Goal: Task Accomplishment & Management: Manage account settings

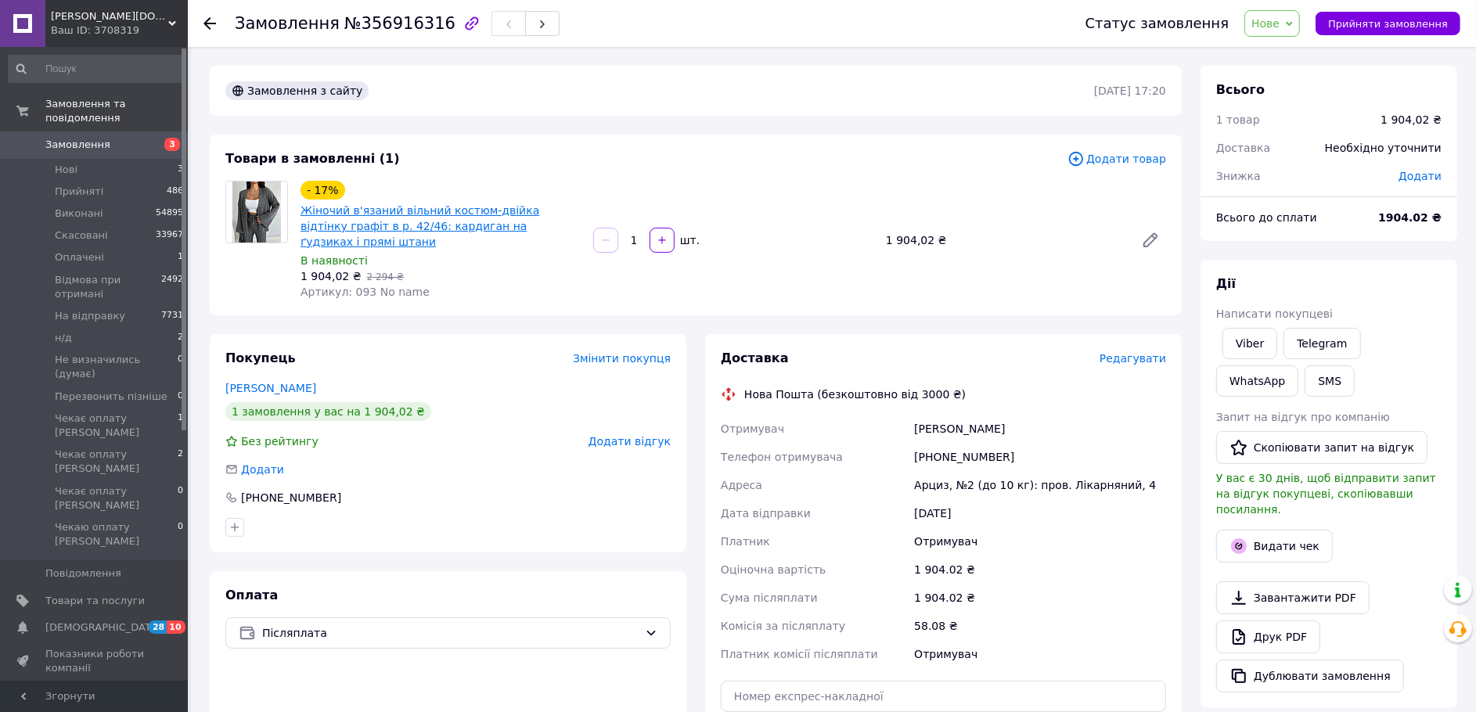
click at [413, 243] on link "Жіночий в'язаний вільний костюм-двійка відтінку графіт в р. 42/46: кардиган на …" at bounding box center [419, 226] width 239 height 44
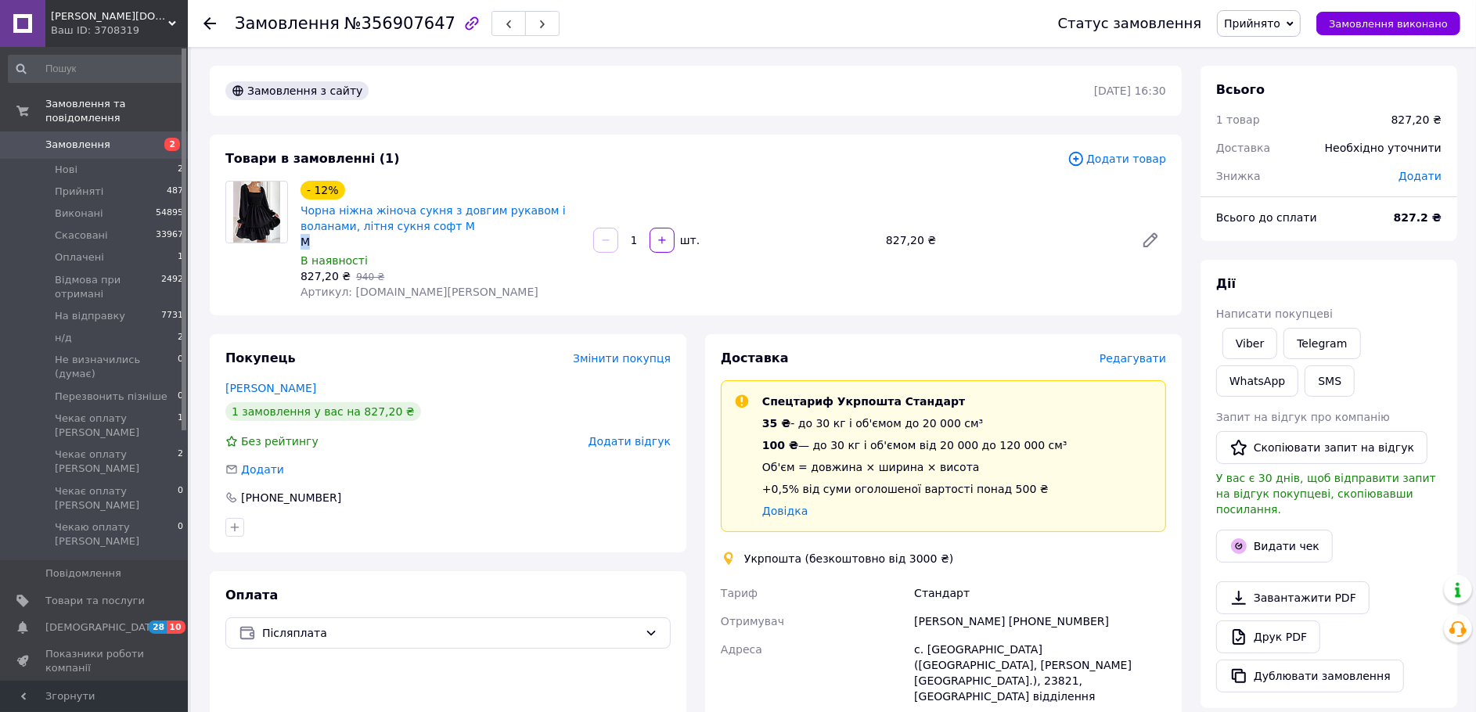
drag, startPoint x: 318, startPoint y: 264, endPoint x: 295, endPoint y: 266, distance: 23.5
click at [295, 266] on div "- 12% Чорна ніжна жіноча сукня з довгим рукавом і воланами, літня сукня софт M …" at bounding box center [440, 240] width 293 height 125
copy div "M"
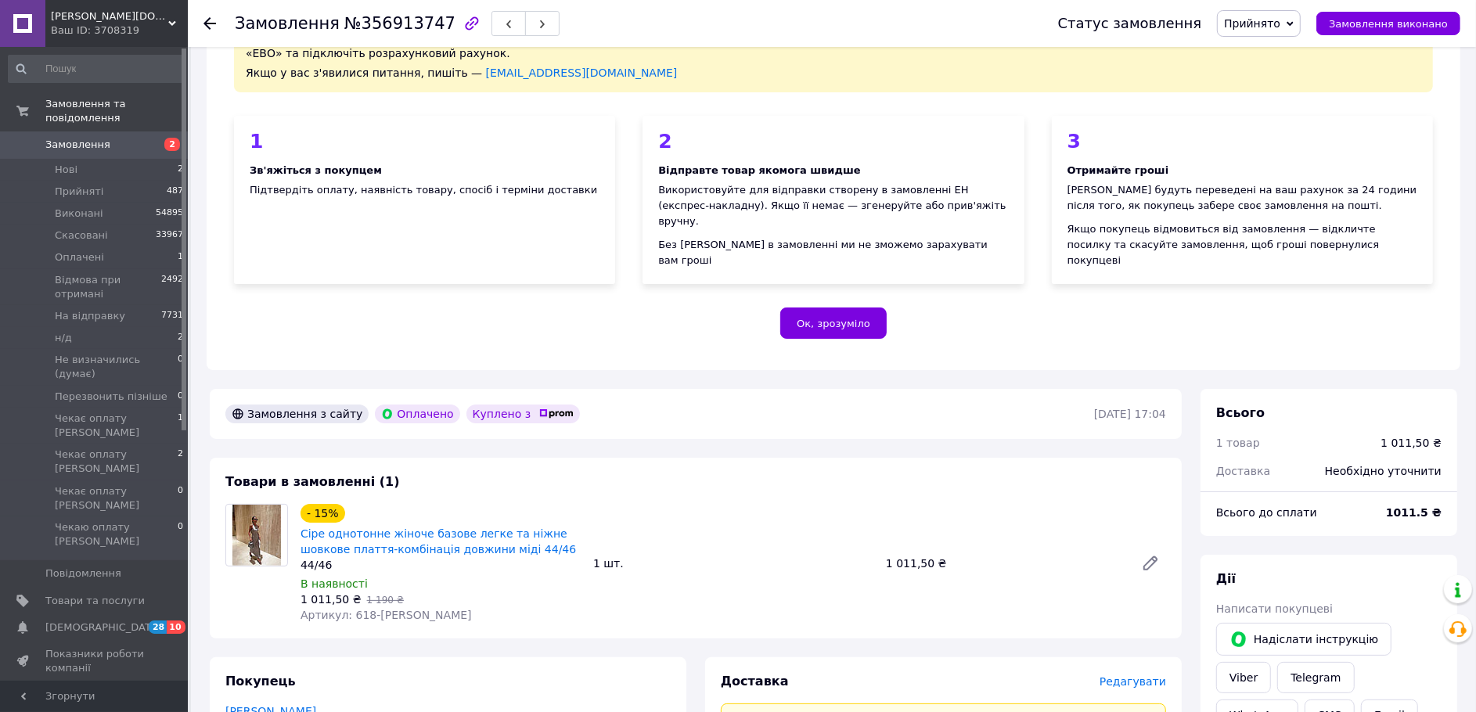
scroll to position [195, 0]
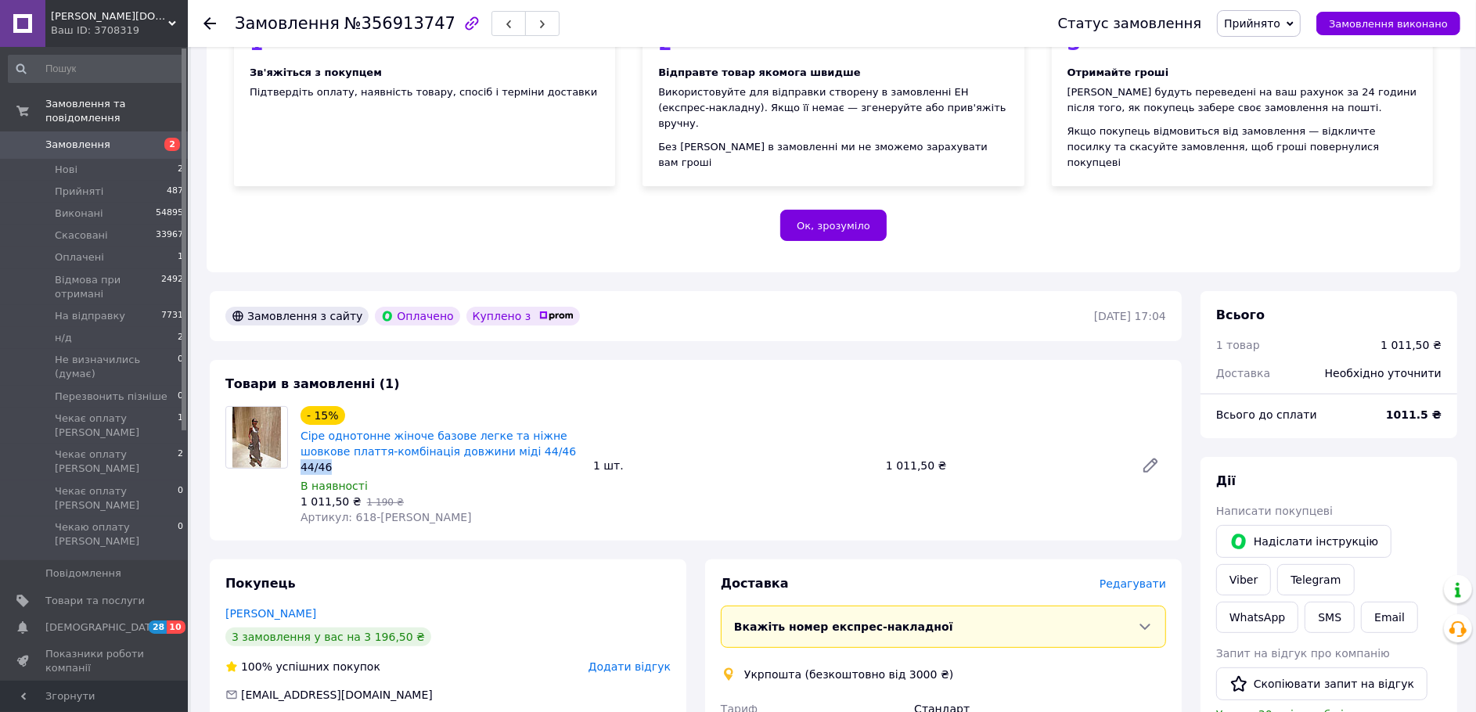
drag, startPoint x: 347, startPoint y: 545, endPoint x: 302, endPoint y: 547, distance: 45.4
click at [302, 475] on div "44/46" at bounding box center [440, 467] width 280 height 16
copy div "44/46"
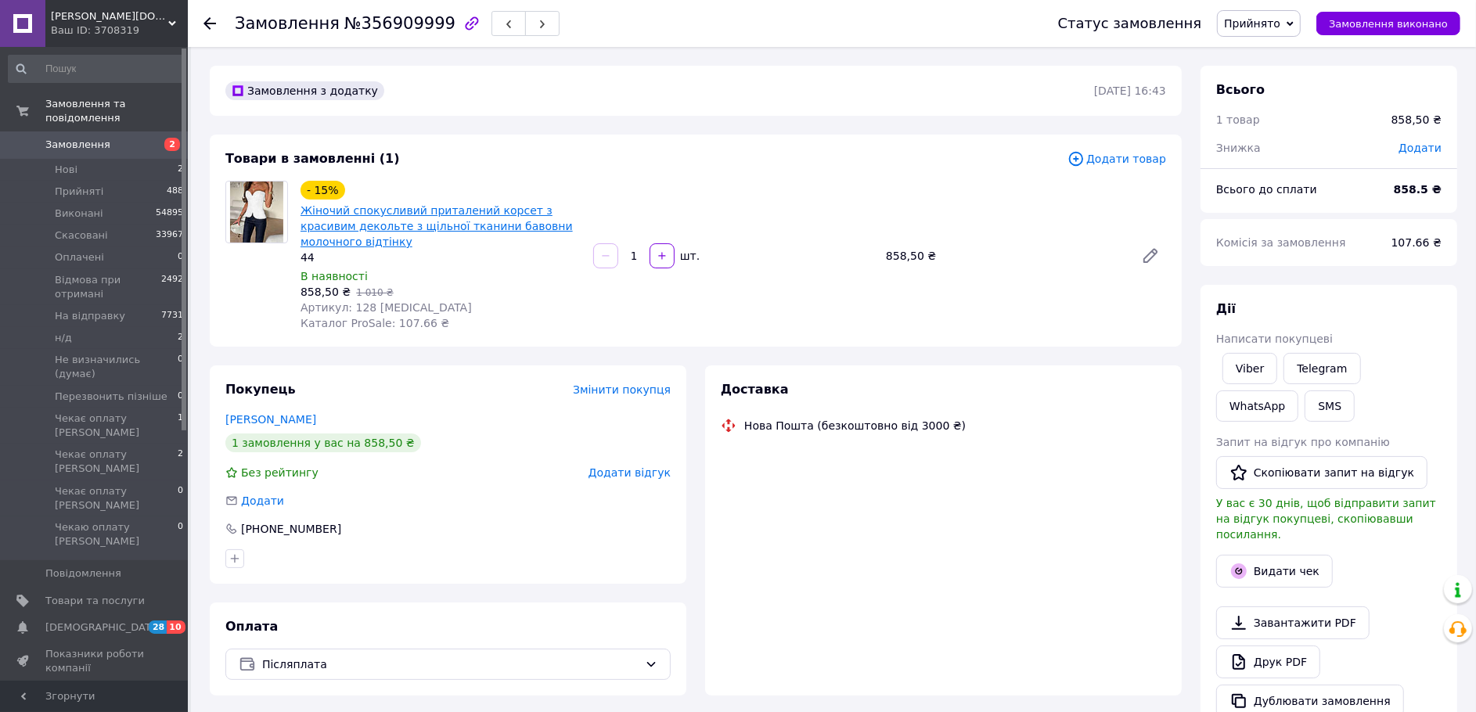
click at [368, 248] on link "Жіночий спокусливий приталений корсет з красивим декольте з щільної тканини бав…" at bounding box center [436, 226] width 272 height 44
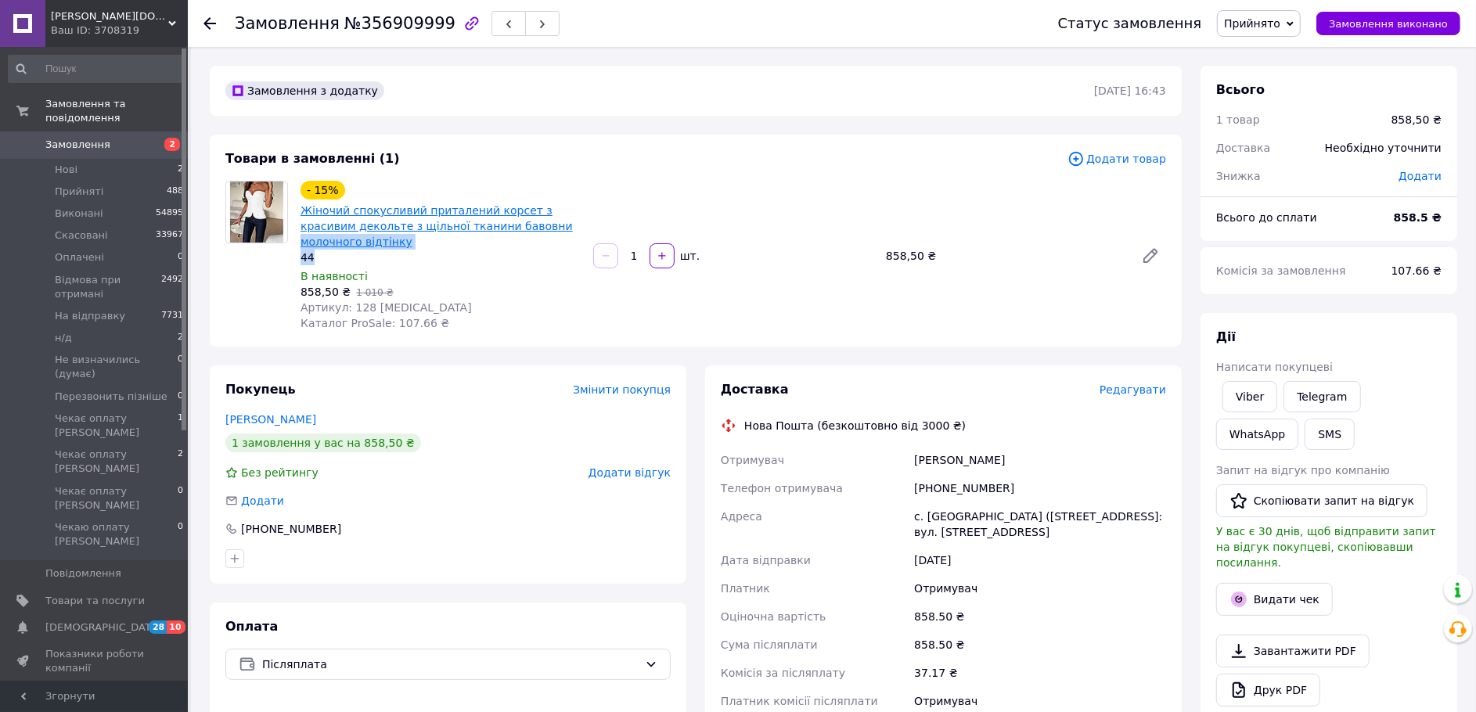
drag, startPoint x: 373, startPoint y: 284, endPoint x: 361, endPoint y: 257, distance: 29.4
click at [361, 257] on div "- 15% Жіночий спокусливий приталений корсет з красивим декольте з щільної ткани…" at bounding box center [440, 223] width 280 height 85
copy div "молочного відтінку 44"
click at [383, 221] on link "Жіночий спокусливий приталений корсет з красивим декольте з щільної тканини бав…" at bounding box center [436, 226] width 272 height 44
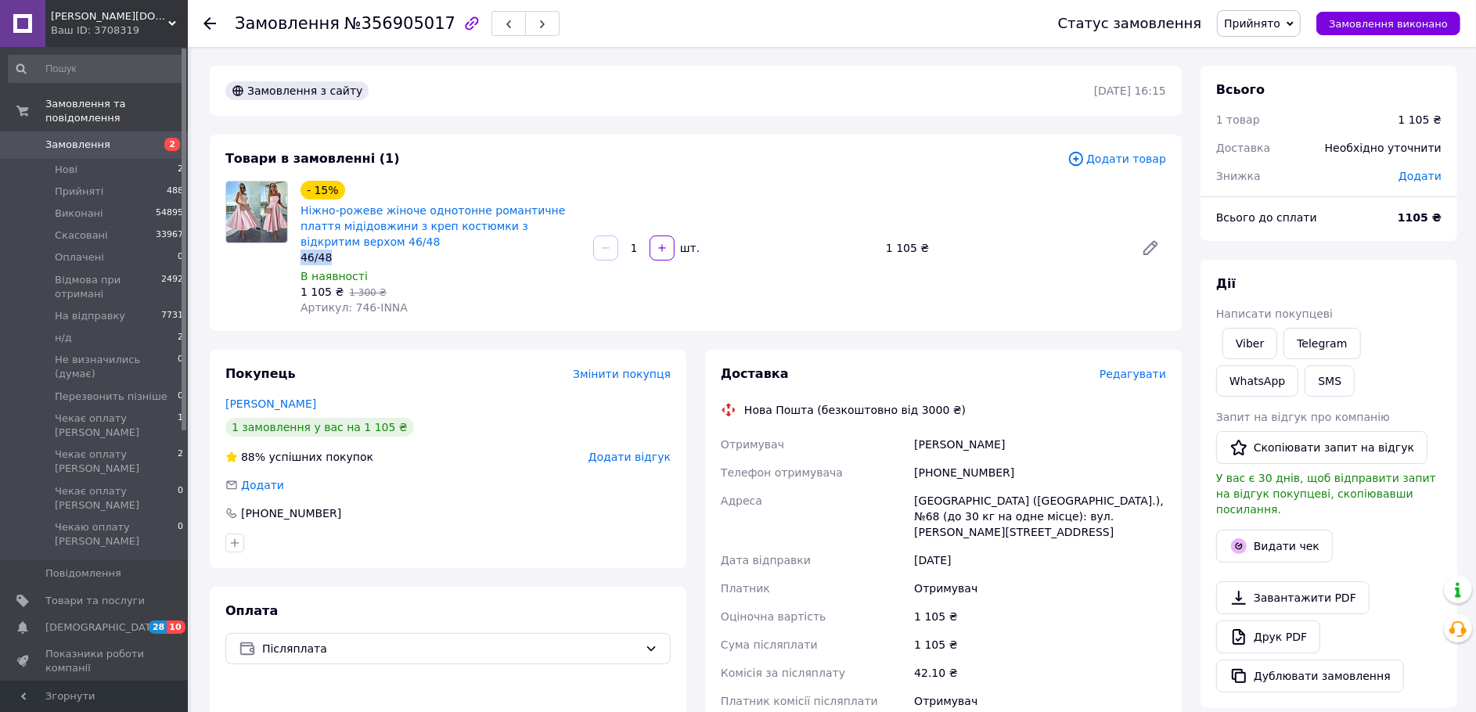
drag, startPoint x: 343, startPoint y: 280, endPoint x: 303, endPoint y: 281, distance: 40.7
click at [303, 265] on div "46/48" at bounding box center [440, 258] width 280 height 16
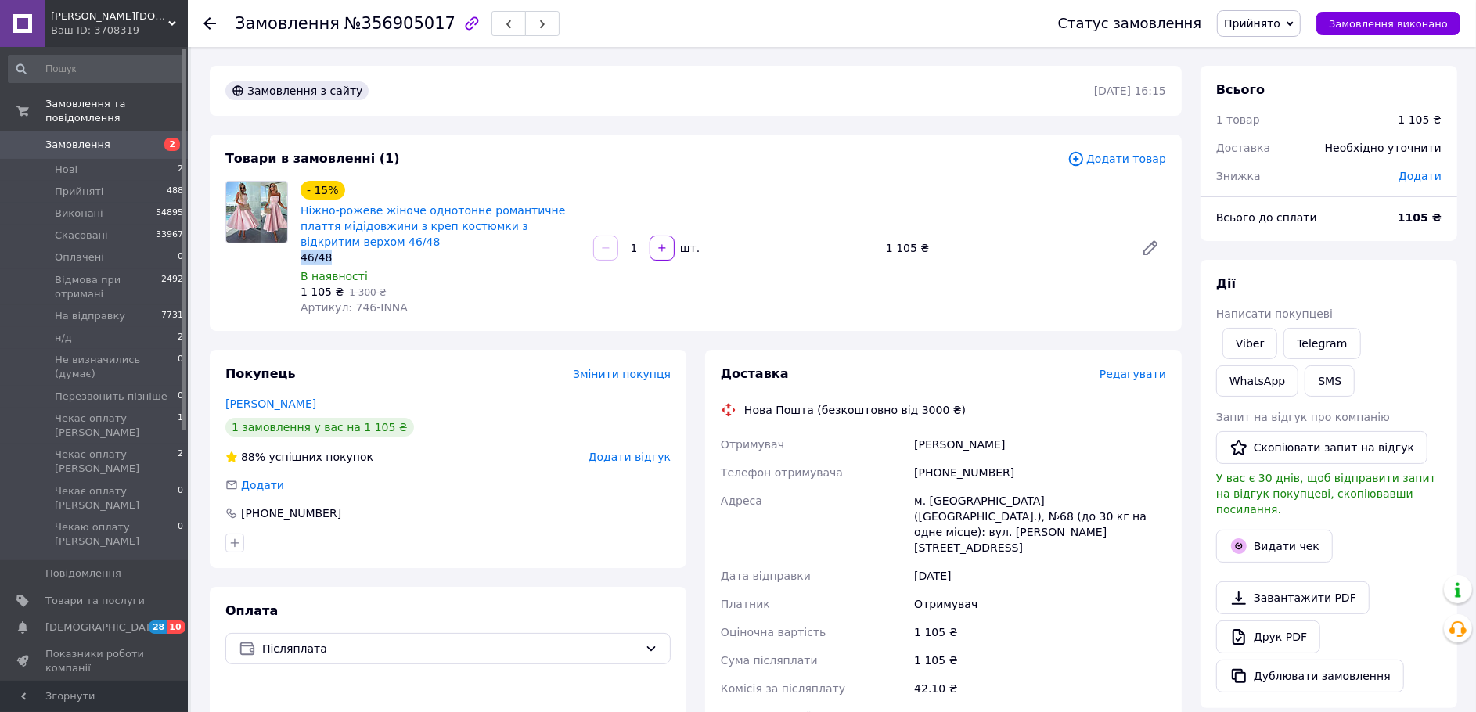
copy div "46/48"
click at [366, 240] on link "Ніжно-рожеве жіноче однотонне романтичне плаття мідідовжини з креп костюмки з в…" at bounding box center [432, 226] width 264 height 44
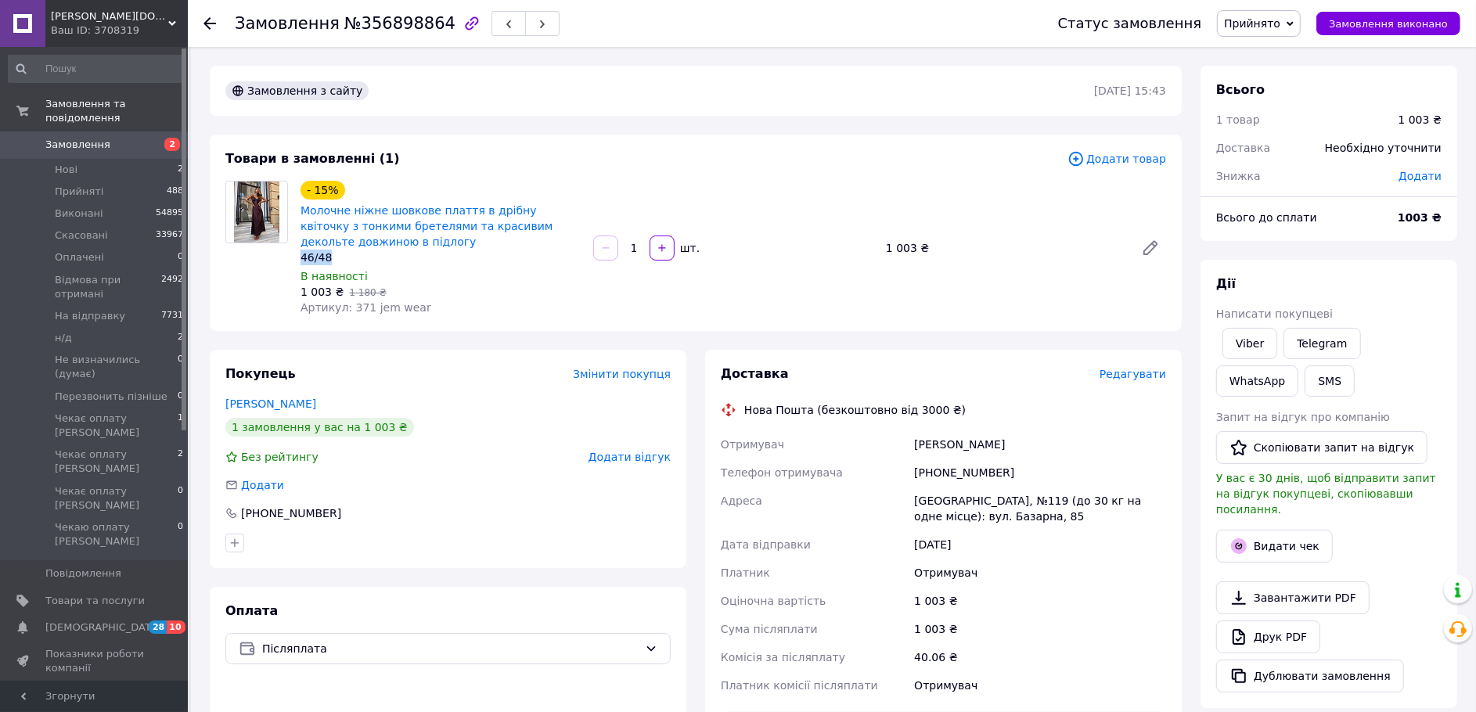
drag, startPoint x: 354, startPoint y: 285, endPoint x: 301, endPoint y: 288, distance: 53.3
click at [301, 265] on div "46/48" at bounding box center [440, 258] width 280 height 16
copy div "46/48"
drag, startPoint x: 453, startPoint y: 340, endPoint x: 358, endPoint y: 343, distance: 95.5
click at [358, 315] on div "Артикул: 371 jem wear" at bounding box center [440, 308] width 280 height 16
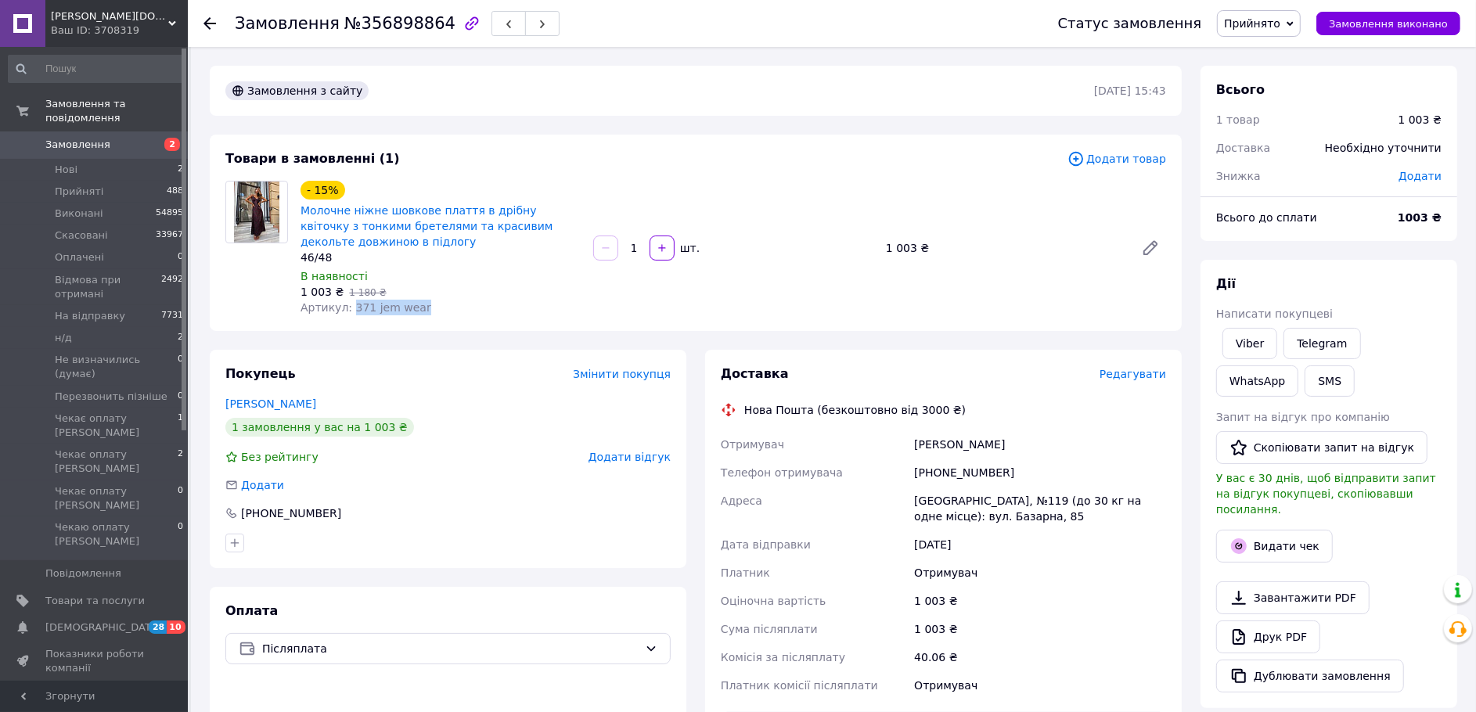
drag, startPoint x: 358, startPoint y: 343, endPoint x: 402, endPoint y: 354, distance: 45.9
click at [402, 315] on div "Артикул: 371 jem wear" at bounding box center [440, 308] width 280 height 16
copy span "371 jem wear"
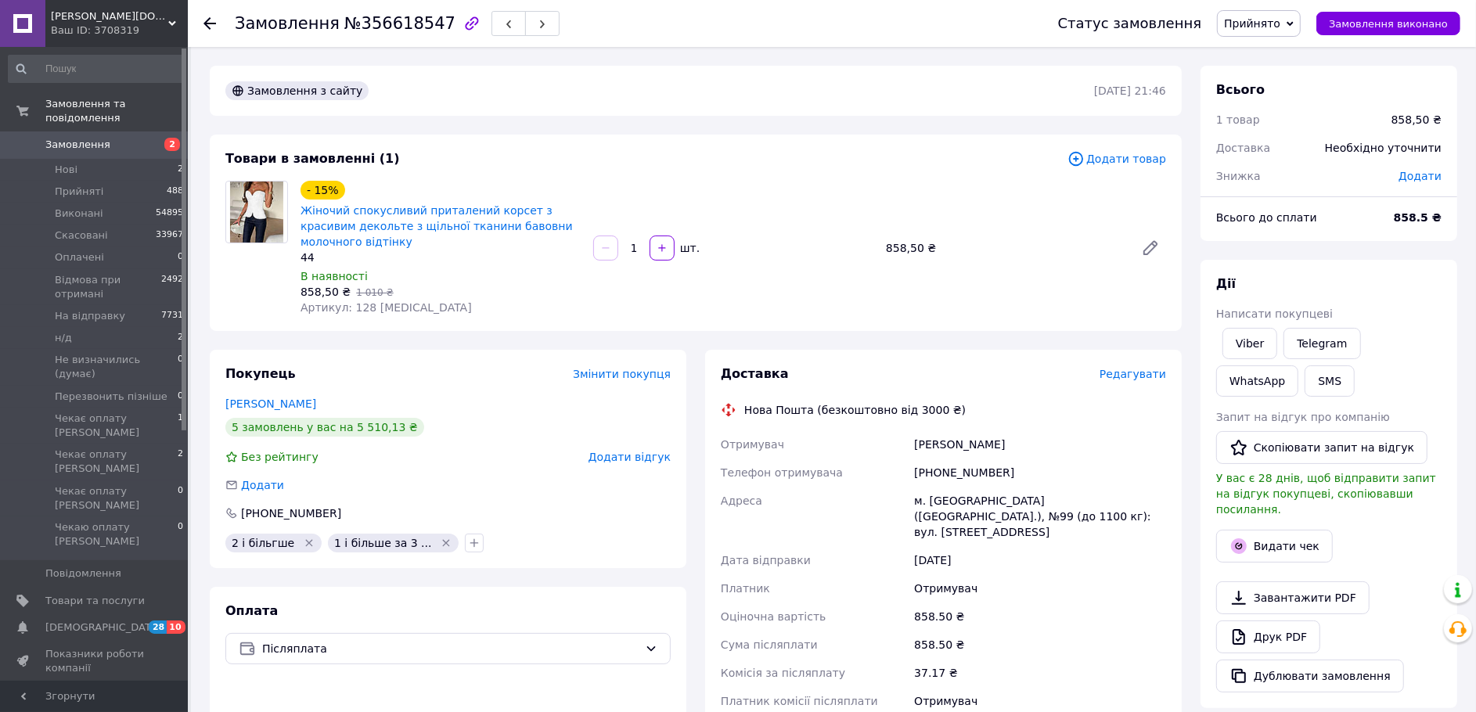
drag, startPoint x: 642, startPoint y: 365, endPoint x: 618, endPoint y: 344, distance: 31.1
click at [628, 331] on div "Товари в замовленні (1) Додати товар - 15% Жіночий спокусливий приталений корсе…" at bounding box center [696, 233] width 972 height 196
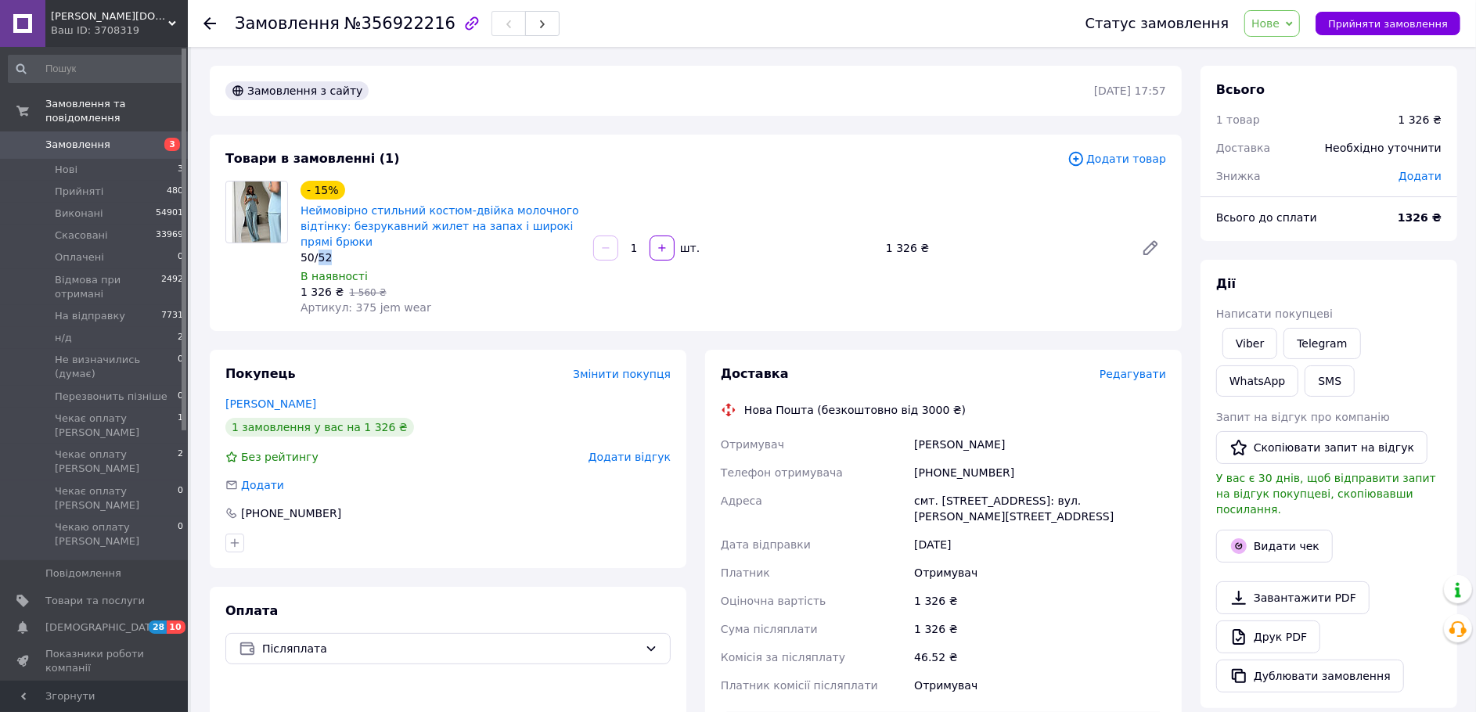
drag, startPoint x: 351, startPoint y: 285, endPoint x: 313, endPoint y: 284, distance: 38.3
click at [315, 265] on div "50/52" at bounding box center [440, 258] width 280 height 16
click at [312, 265] on div "50/52" at bounding box center [440, 258] width 280 height 16
drag, startPoint x: 312, startPoint y: 284, endPoint x: 300, endPoint y: 282, distance: 12.6
click at [300, 265] on div "50/52" at bounding box center [440, 258] width 280 height 16
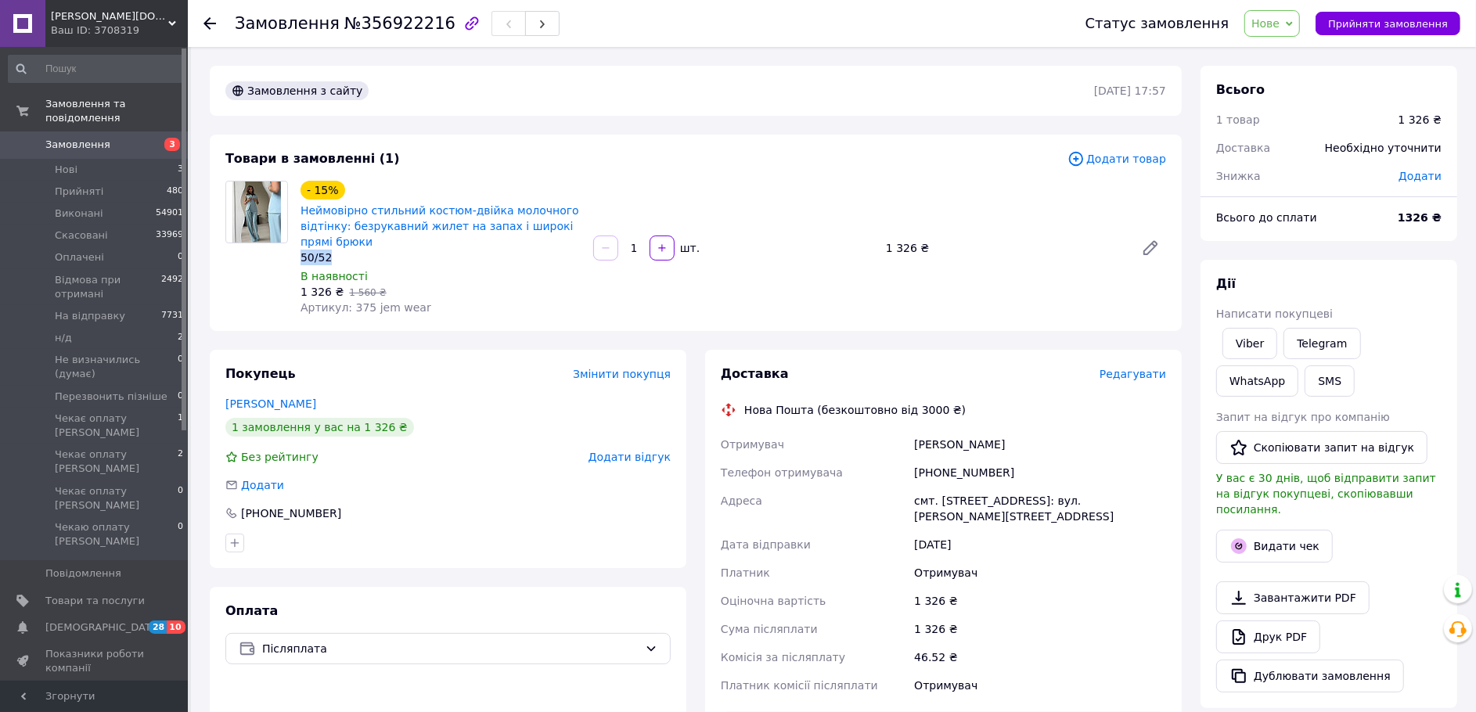
copy div "50/52"
click at [382, 236] on link "Неймовірно стильний костюм-двійка молочного відтінку: безрукавний жилет на запа…" at bounding box center [439, 226] width 279 height 44
click at [369, 233] on span "Неймовірно стильний костюм-двійка молочного відтінку: безрукавний жилет на запа…" at bounding box center [440, 226] width 280 height 47
click at [387, 238] on link "Неймовірно стильний костюм-двійка молочного відтінку: безрукавний жилет на запа…" at bounding box center [439, 226] width 279 height 44
